Goal: Task Accomplishment & Management: Use online tool/utility

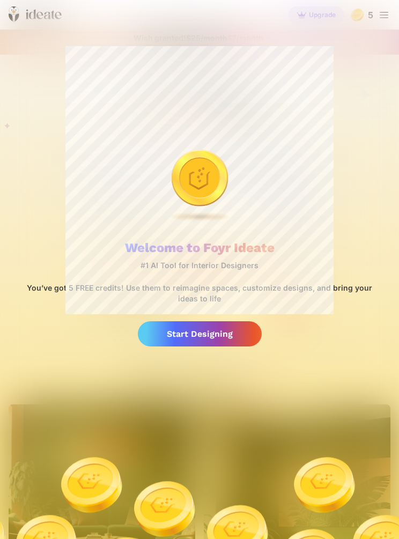
click at [167, 335] on div "Start Designing" at bounding box center [200, 334] width 124 height 25
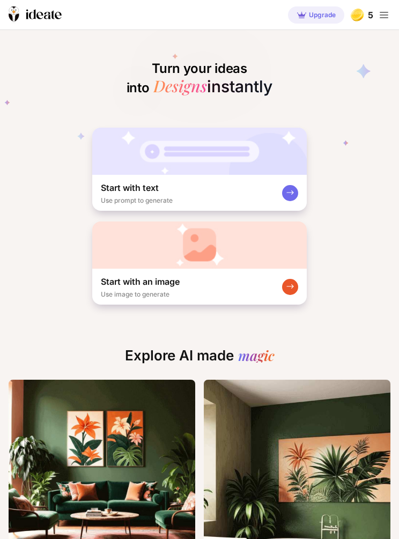
click at [132, 278] on div "Start with an image" at bounding box center [140, 281] width 79 height 13
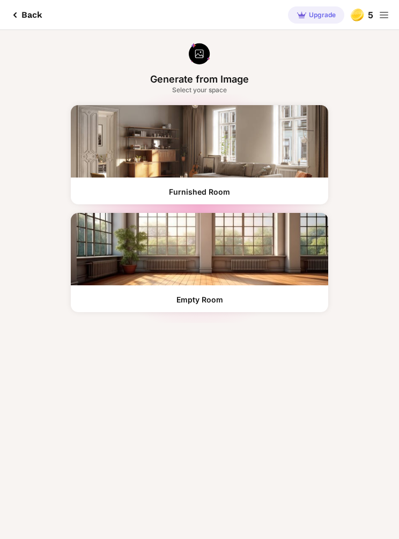
click at [205, 61] on img at bounding box center [199, 53] width 21 height 21
click at [28, 21] on div "Back" at bounding box center [26, 15] width 34 height 13
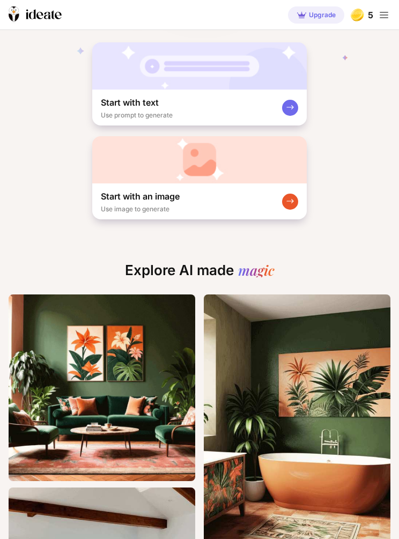
scroll to position [78, 0]
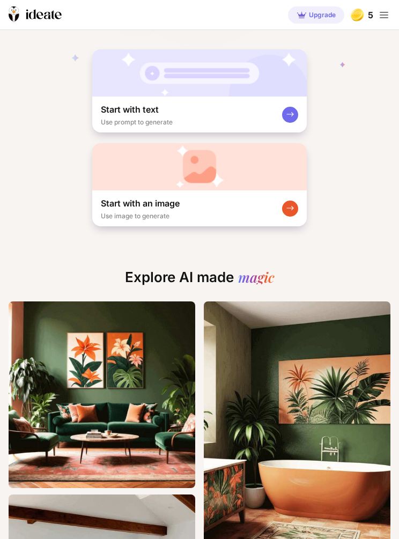
click at [118, 200] on div "Start with an image" at bounding box center [140, 203] width 79 height 13
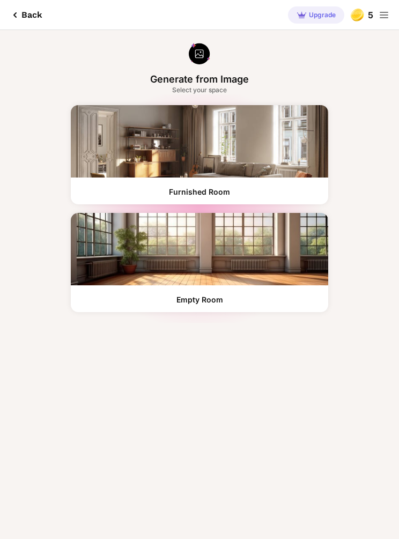
click at [218, 89] on div "Select your space" at bounding box center [199, 90] width 55 height 9
click at [122, 163] on img at bounding box center [200, 141] width 258 height 72
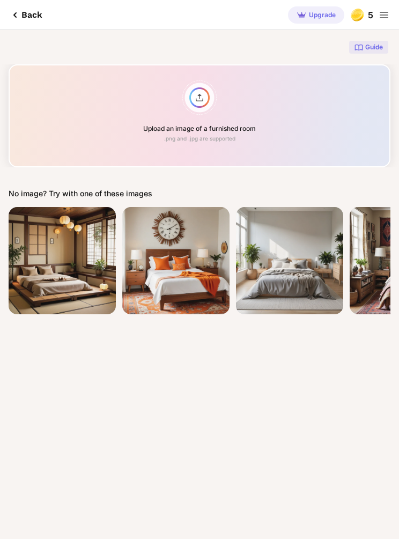
click at [202, 114] on div "Upload an image of a furnished room .png and .jpg are supported" at bounding box center [200, 115] width 382 height 103
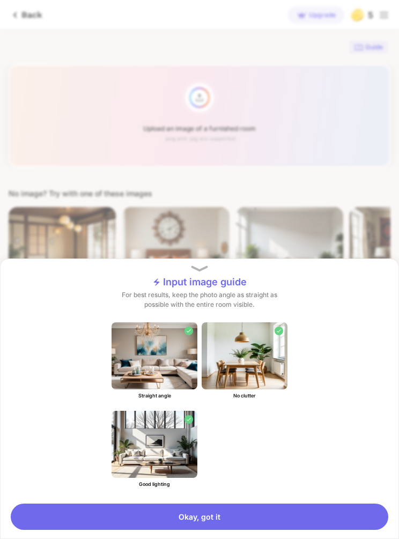
click at [276, 516] on div "Okay, got it" at bounding box center [200, 517] width 378 height 26
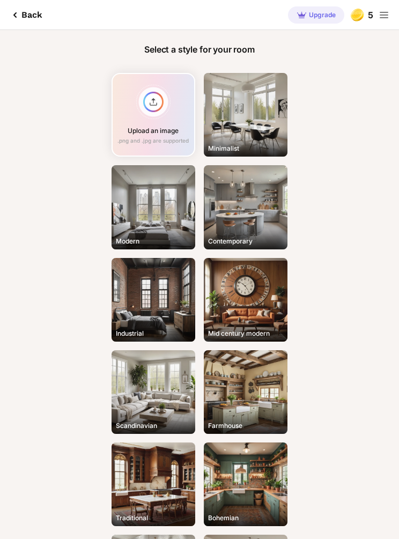
click at [260, 128] on div "Minimalist" at bounding box center [246, 115] width 84 height 84
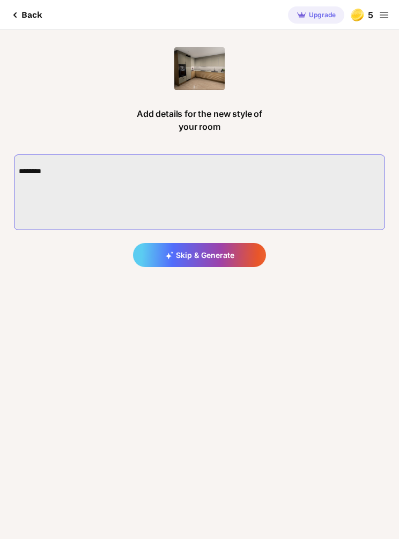
click at [55, 168] on textarea at bounding box center [199, 193] width 371 height 76
type textarea "**********"
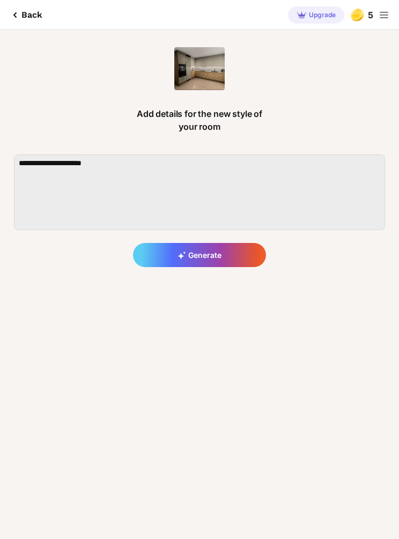
click at [234, 259] on div "Generate" at bounding box center [199, 255] width 133 height 24
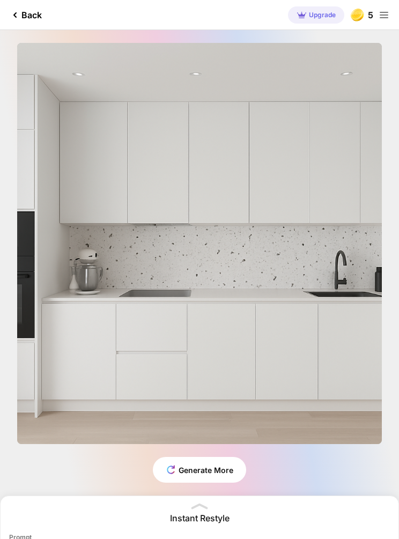
click at [0, 0] on div "Edit Design" at bounding box center [0, 0] width 0 height 0
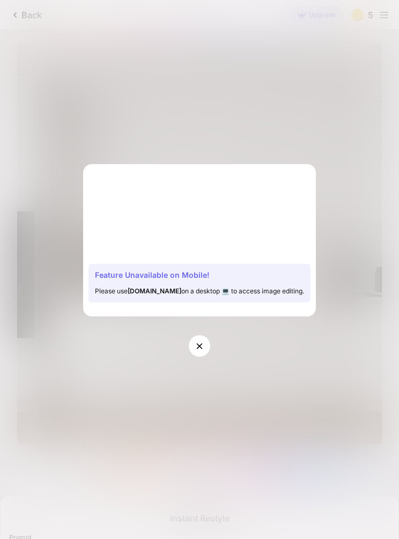
click at [202, 347] on icon at bounding box center [199, 346] width 11 height 11
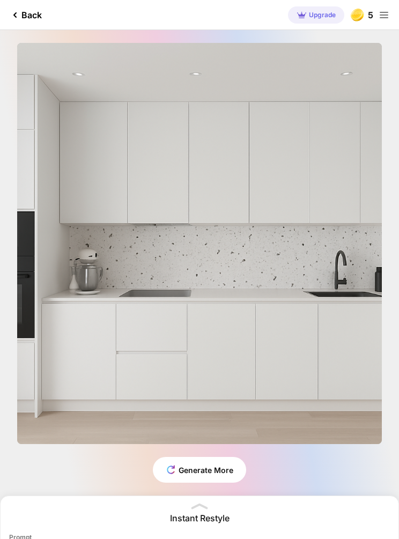
click at [207, 505] on icon at bounding box center [199, 507] width 17 height 6
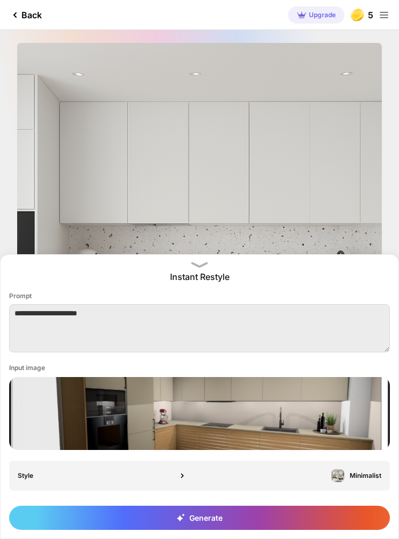
click at [281, 418] on img at bounding box center [199, 413] width 381 height 73
click at [291, 411] on img at bounding box center [199, 413] width 381 height 73
click at [295, 406] on img at bounding box center [199, 413] width 381 height 73
click at [186, 473] on icon at bounding box center [182, 476] width 11 height 11
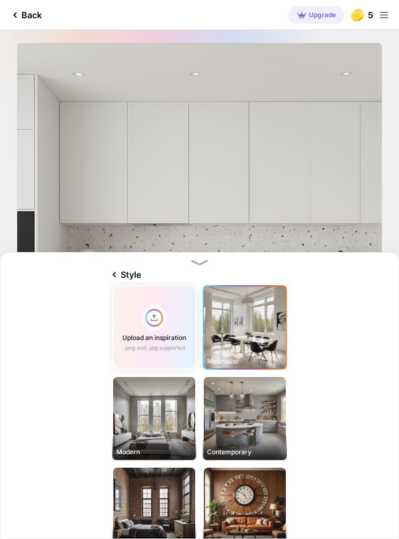
click at [120, 273] on icon at bounding box center [114, 274] width 13 height 13
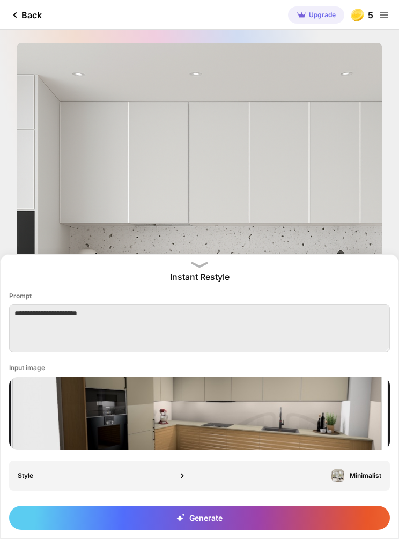
click at [239, 411] on img at bounding box center [199, 413] width 381 height 73
click at [69, 418] on img at bounding box center [199, 413] width 381 height 73
click at [67, 416] on img at bounding box center [199, 413] width 381 height 73
click at [70, 413] on img at bounding box center [199, 413] width 381 height 73
click at [67, 403] on img at bounding box center [199, 413] width 381 height 73
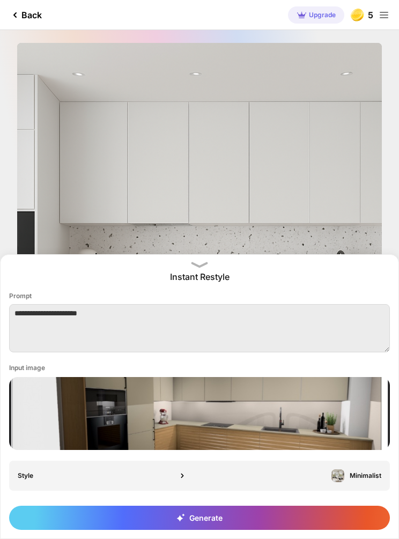
click at [25, 9] on div "Back" at bounding box center [25, 15] width 33 height 13
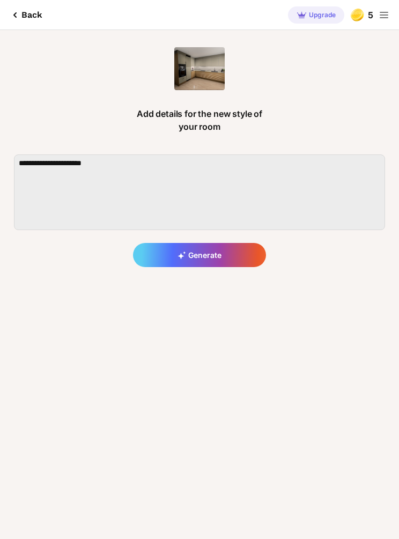
click at [194, 82] on img at bounding box center [199, 68] width 50 height 43
click at [25, 9] on div "Back" at bounding box center [26, 15] width 34 height 13
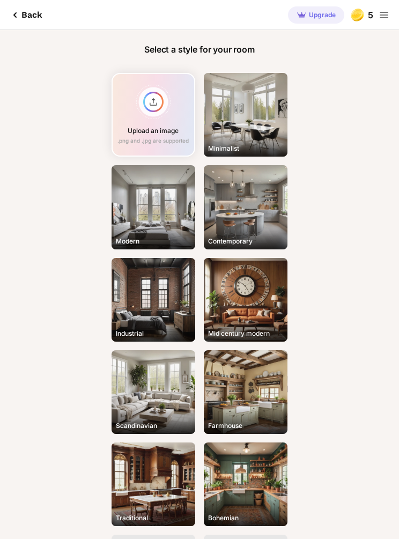
click at [155, 112] on div "Upload an image .png and .jpg are supported" at bounding box center [154, 115] width 84 height 84
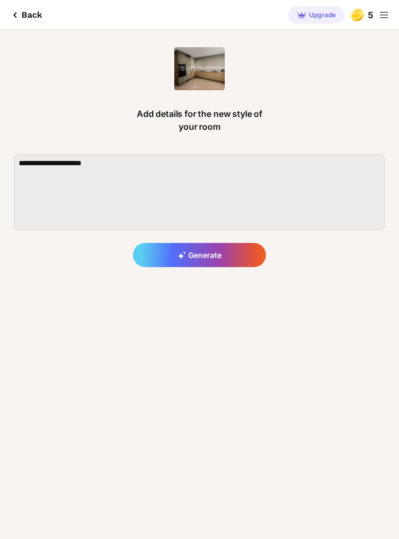
click at [235, 256] on div "Generate" at bounding box center [199, 255] width 133 height 24
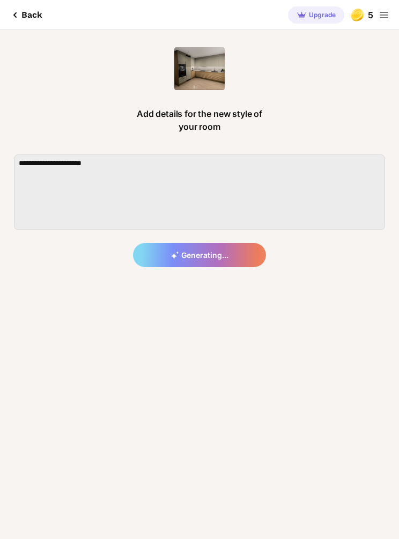
click at [27, 15] on div "Back" at bounding box center [26, 15] width 34 height 13
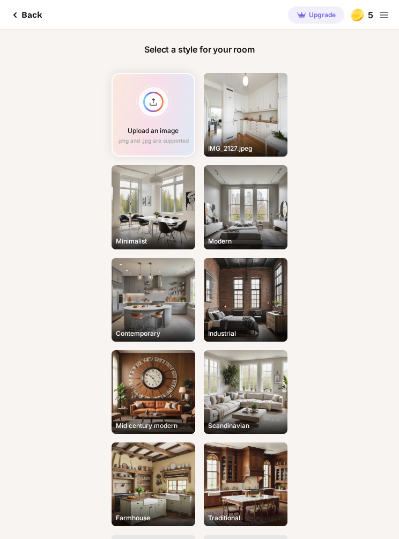
click at [153, 113] on div "Upload an image .png and .jpg are supported" at bounding box center [154, 115] width 84 height 84
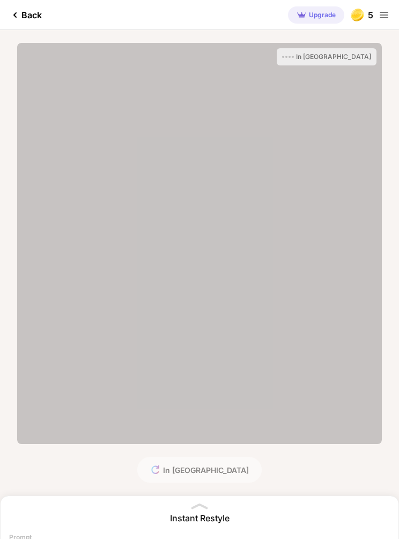
click at [28, 12] on div "Back" at bounding box center [25, 15] width 33 height 13
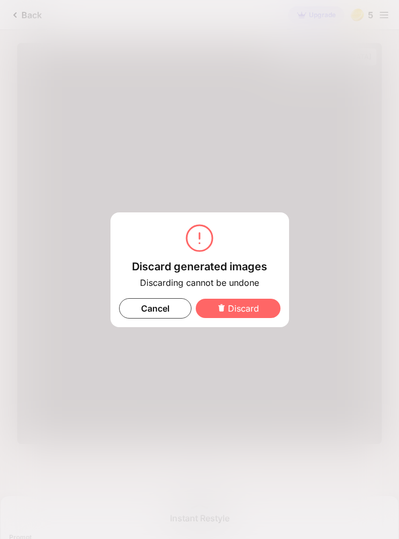
click at [175, 307] on div "Cancel" at bounding box center [155, 308] width 72 height 20
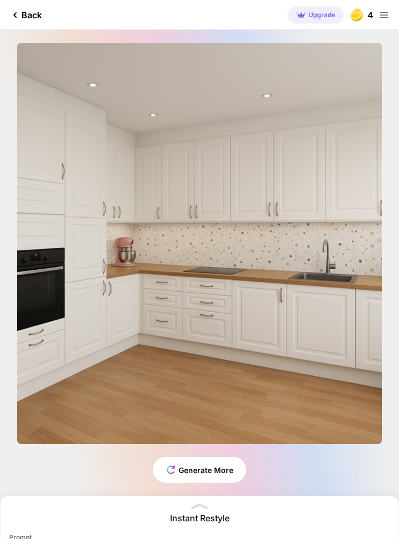
click at [205, 509] on icon at bounding box center [199, 507] width 17 height 6
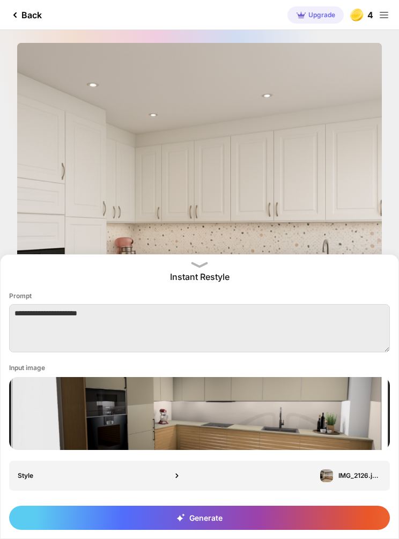
click at [221, 407] on img at bounding box center [199, 413] width 381 height 73
click at [27, 20] on div "Back" at bounding box center [25, 15] width 33 height 13
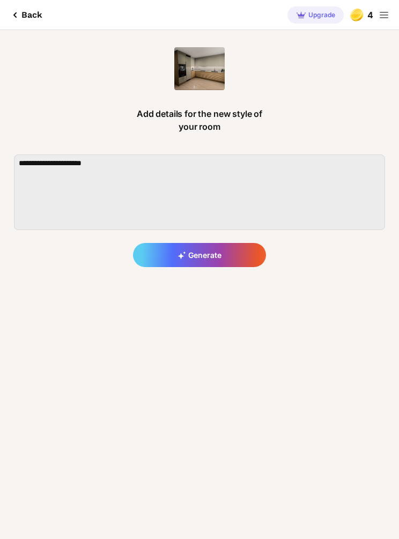
click at [26, 16] on div "Back" at bounding box center [26, 15] width 34 height 13
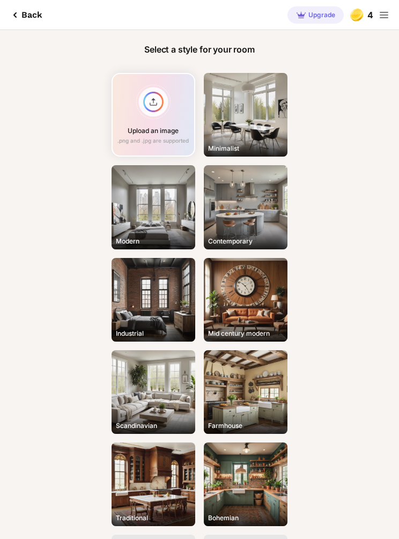
click at [20, 17] on icon at bounding box center [15, 15] width 13 height 13
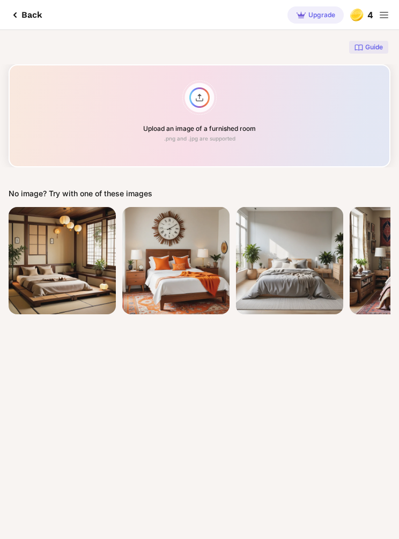
click at [193, 108] on div "Upload an image of a furnished room .png and .jpg are supported" at bounding box center [200, 115] width 382 height 103
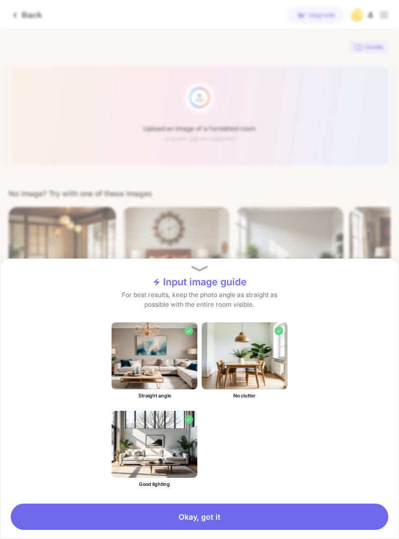
click at [260, 512] on div "Okay, got it" at bounding box center [200, 517] width 378 height 26
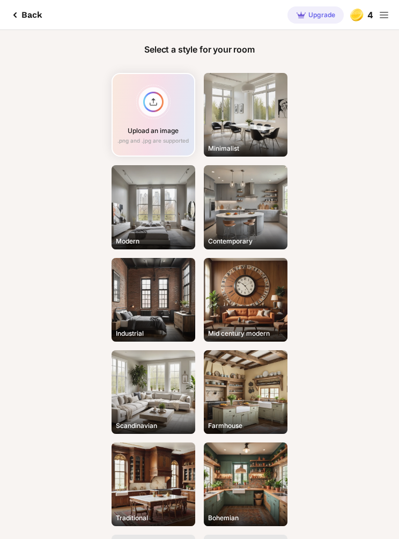
click at [155, 108] on div "Upload an image .png and .jpg are supported" at bounding box center [154, 115] width 84 height 84
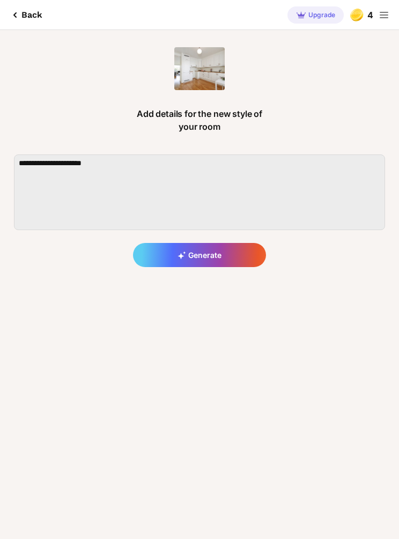
click at [232, 257] on div "Generate" at bounding box center [199, 255] width 133 height 24
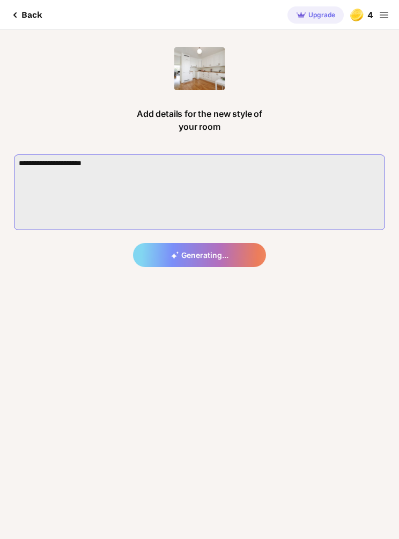
click at [42, 170] on textarea at bounding box center [199, 193] width 371 height 76
click at [215, 171] on textarea at bounding box center [199, 193] width 371 height 76
type textarea "**********"
click at [53, 407] on div "Back Upgrade 4 Add details for the new style of your room Generating..." at bounding box center [199, 269] width 399 height 539
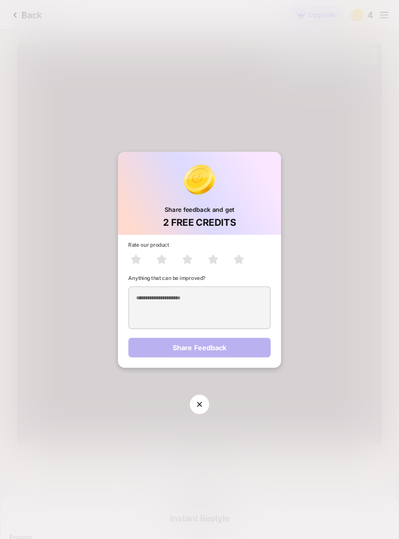
click at [65, 191] on div "Share feedback and get 2 FREE CREDITS Rate our product Anything that can be imp…" at bounding box center [199, 269] width 399 height 539
click at [213, 403] on div "Share feedback and get 2 FREE CREDITS Rate our product Anything that can be imp…" at bounding box center [199, 269] width 399 height 539
click at [204, 405] on div at bounding box center [199, 404] width 19 height 19
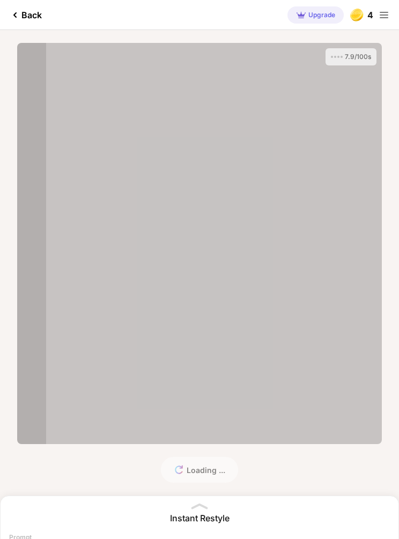
click at [27, 304] on div at bounding box center [31, 244] width 29 height 402
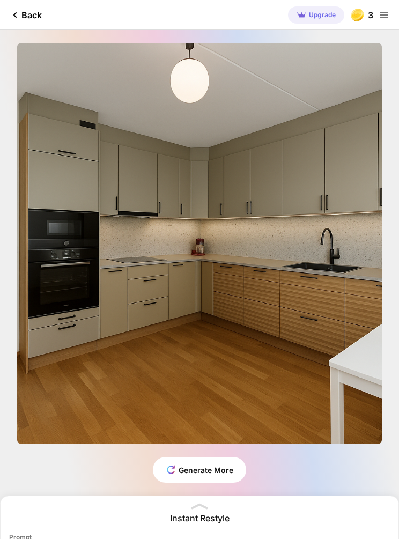
click at [26, 12] on div "Back" at bounding box center [25, 15] width 33 height 13
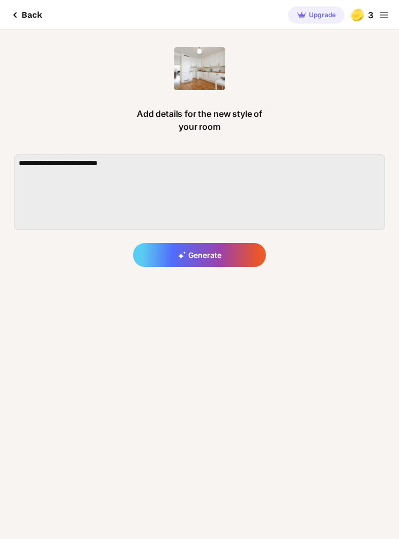
click at [26, 17] on div "Back" at bounding box center [26, 15] width 34 height 13
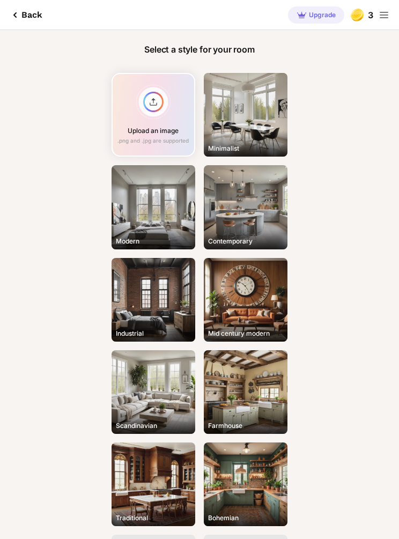
click at [24, 14] on div "Back" at bounding box center [26, 15] width 34 height 13
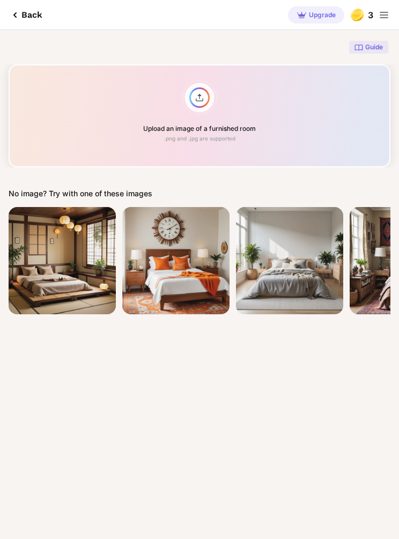
click at [201, 112] on div "Upload an image of a furnished room .png and .jpg are supported" at bounding box center [200, 115] width 382 height 103
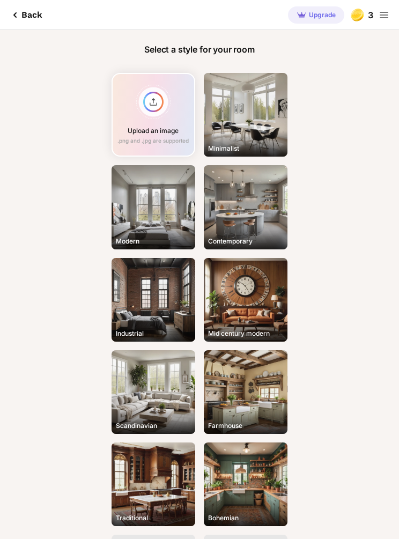
click at [156, 107] on div "Upload an image .png and .jpg are supported" at bounding box center [154, 115] width 84 height 84
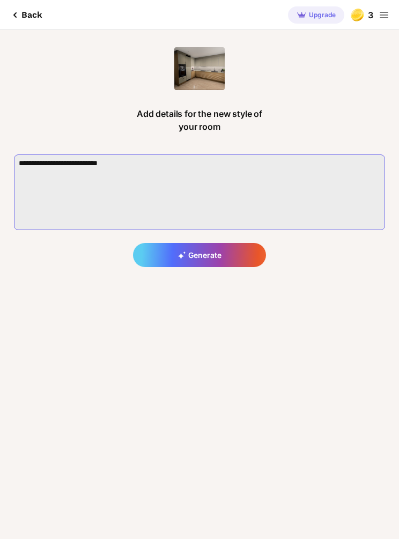
click at [128, 165] on textarea at bounding box center [199, 193] width 371 height 76
click at [148, 167] on textarea at bounding box center [199, 193] width 371 height 76
click at [240, 167] on textarea at bounding box center [199, 193] width 371 height 76
click at [159, 168] on textarea at bounding box center [199, 193] width 371 height 76
click at [160, 171] on textarea at bounding box center [199, 193] width 371 height 76
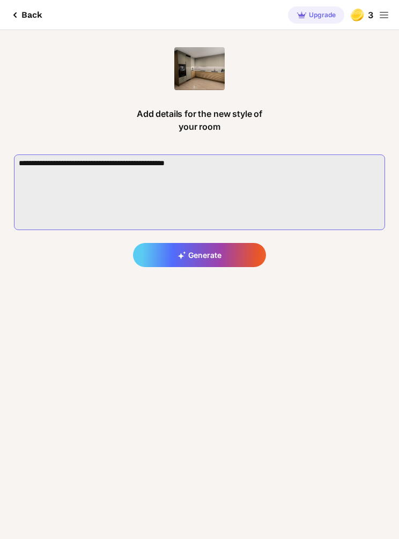
click at [239, 169] on textarea at bounding box center [199, 193] width 371 height 76
click at [298, 165] on textarea at bounding box center [199, 193] width 371 height 76
type textarea "**********"
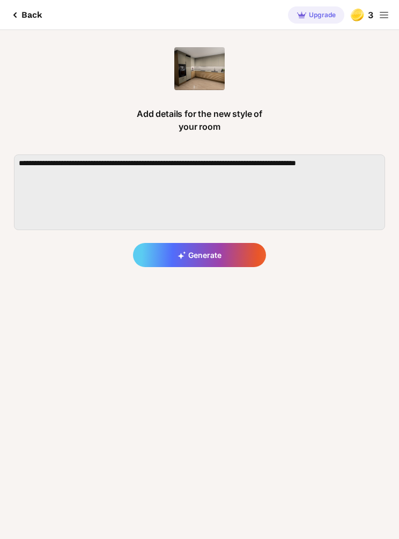
click at [232, 256] on div "Generate" at bounding box center [199, 255] width 133 height 24
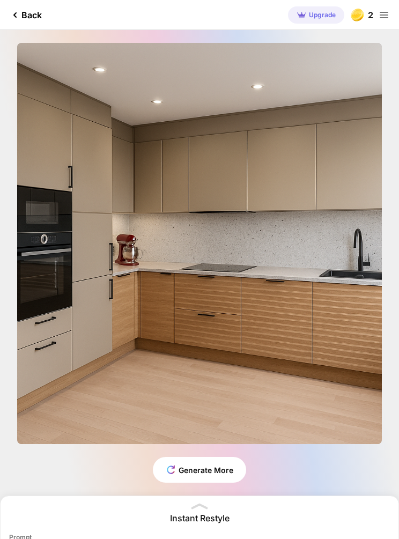
click at [200, 502] on div at bounding box center [199, 506] width 17 height 11
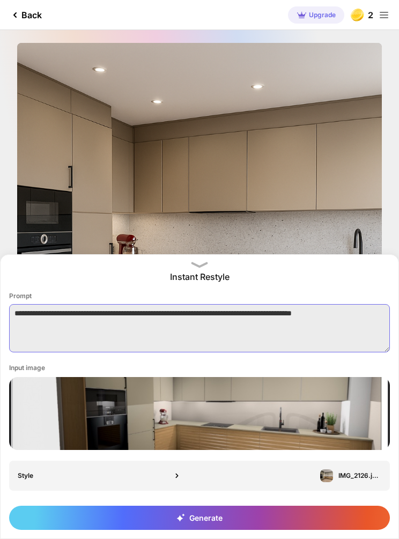
click at [223, 330] on textarea "**********" at bounding box center [199, 328] width 381 height 48
click at [393, 144] on div "Almost there... Edit Design" at bounding box center [199, 243] width 399 height 427
click at [276, 331] on textarea "**********" at bounding box center [199, 328] width 381 height 48
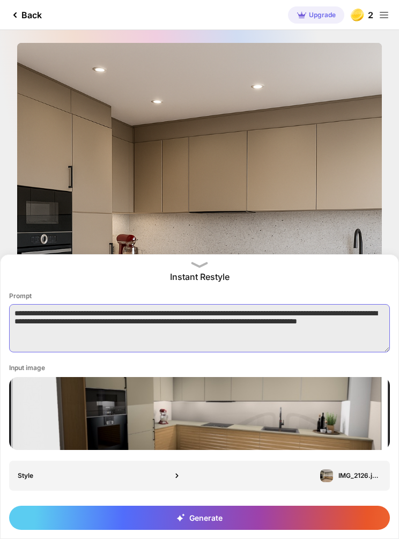
click at [128, 321] on textarea "**********" at bounding box center [199, 328] width 381 height 48
click at [162, 315] on textarea "**********" at bounding box center [199, 328] width 381 height 48
click at [31, 315] on textarea "**********" at bounding box center [199, 328] width 381 height 48
type textarea "**********"
click at [253, 522] on div "Generate" at bounding box center [199, 518] width 381 height 24
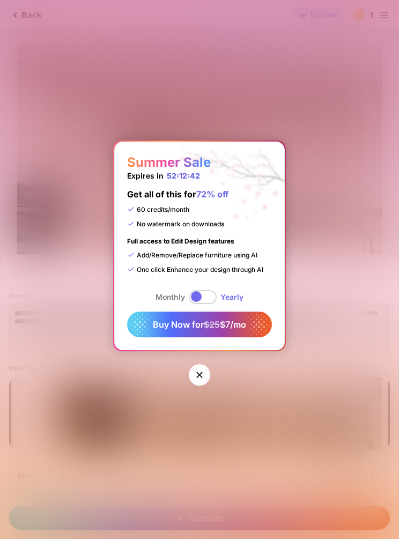
click at [245, 323] on span "Buy Now for $25 $7/mo" at bounding box center [199, 324] width 93 height 11
click at [240, 323] on span "Buy Now for $25 $7/mo" at bounding box center [199, 324] width 93 height 11
click at [224, 321] on span "Buy Now for $25 $7/mo" at bounding box center [199, 324] width 93 height 11
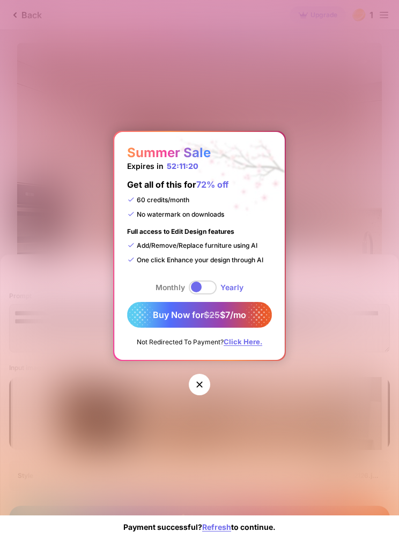
click at [200, 285] on span at bounding box center [203, 288] width 28 height 14
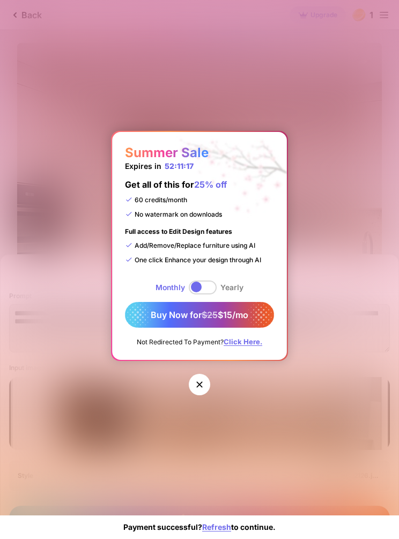
click at [219, 316] on span "Buy Now for $25 $15/mo" at bounding box center [200, 315] width 98 height 11
click at [208, 385] on div at bounding box center [199, 384] width 21 height 21
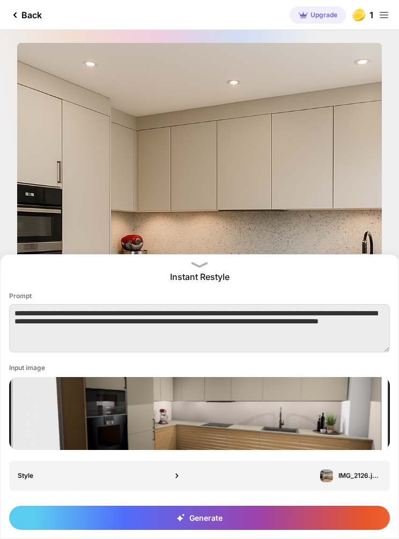
click at [202, 262] on icon at bounding box center [199, 265] width 17 height 6
